Goal: Transaction & Acquisition: Purchase product/service

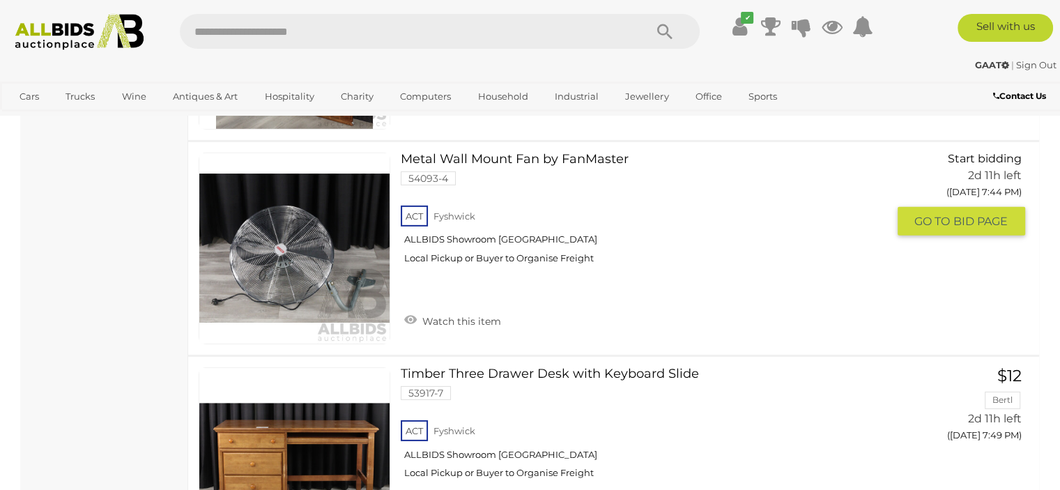
scroll to position [4252, 0]
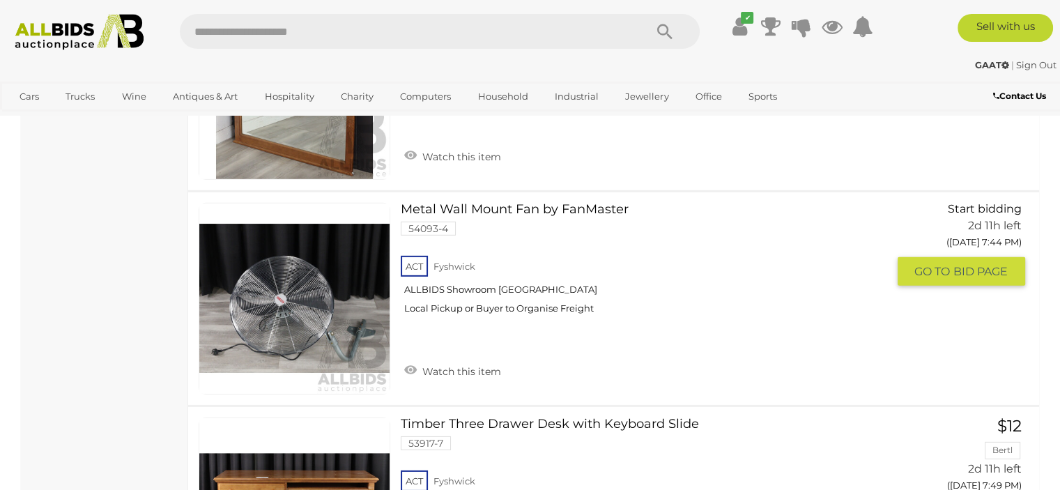
click at [471, 253] on div "ACT Fyshwick ALLBIDS Showroom Fyshwick Local Pickup or Buyer to Organise Freight" at bounding box center [644, 289] width 486 height 72
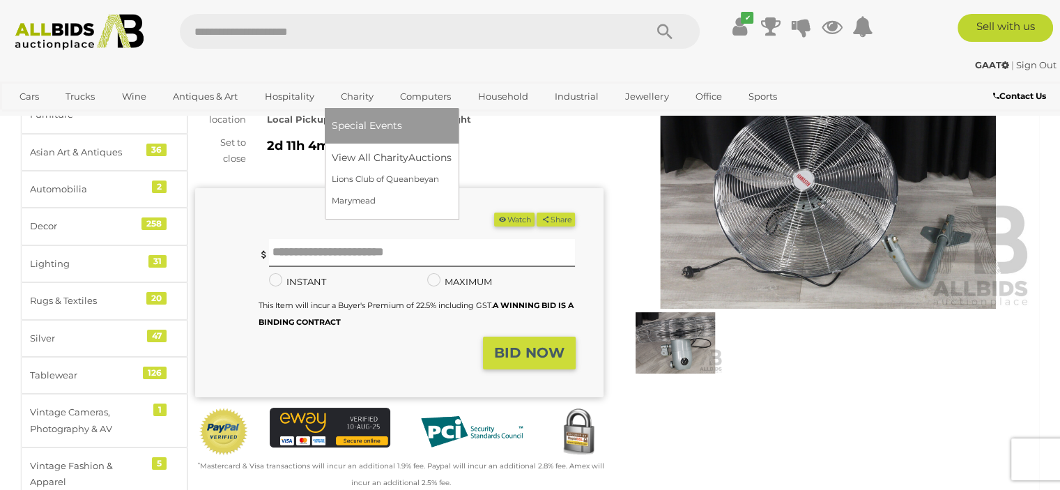
scroll to position [139, 0]
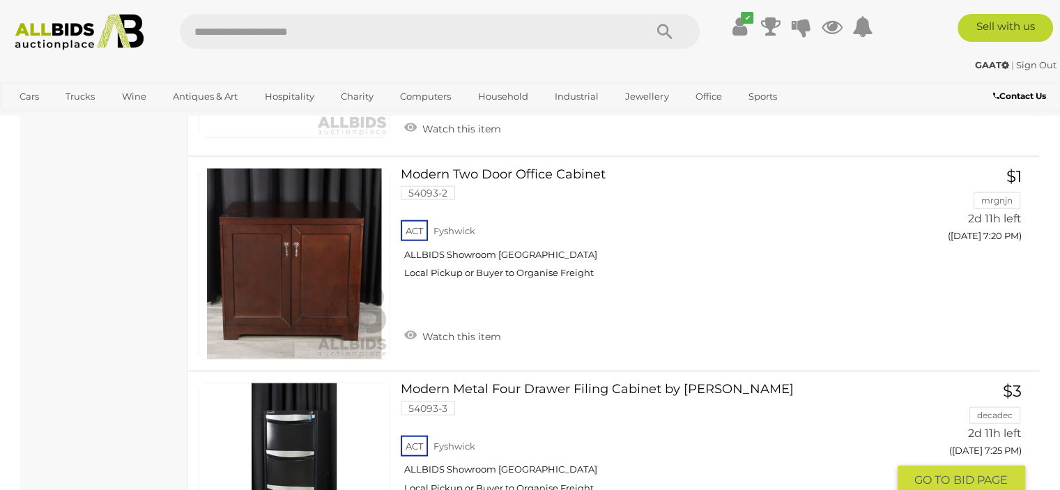
scroll to position [3163, 0]
